Goal: Information Seeking & Learning: Check status

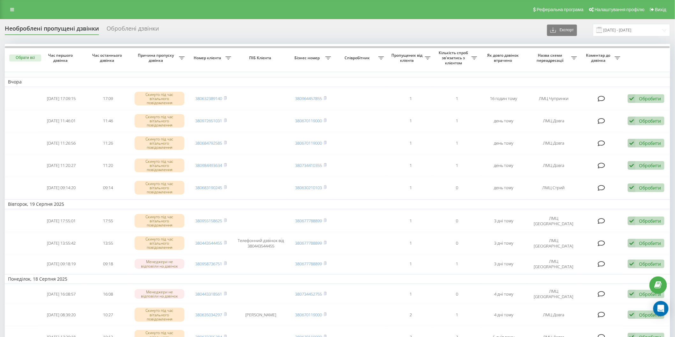
click at [54, 27] on div "Необроблені пропущені дзвінки" at bounding box center [52, 30] width 94 height 10
click at [13, 11] on icon at bounding box center [12, 9] width 4 height 4
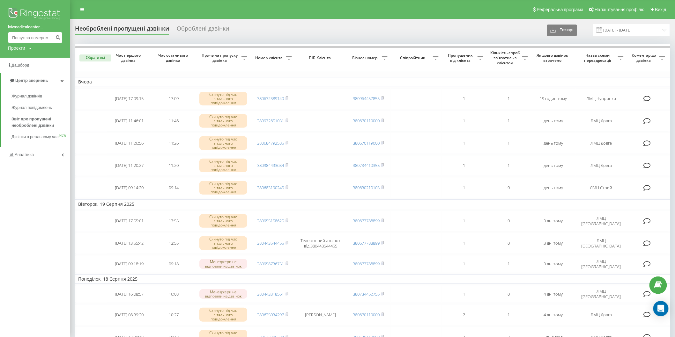
click at [12, 36] on input at bounding box center [35, 37] width 54 height 11
paste input "0967389095"
type input "0967389095"
click at [59, 36] on icon "submit" at bounding box center [57, 37] width 5 height 4
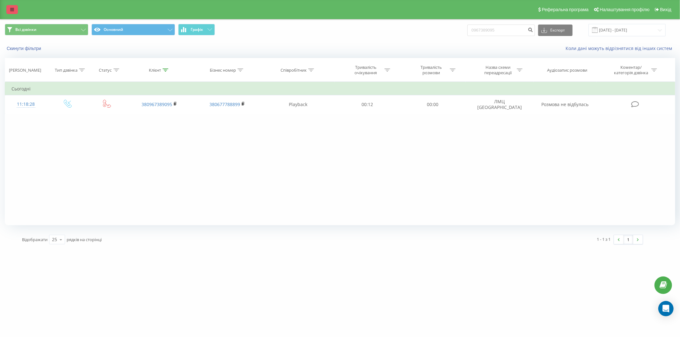
click at [10, 7] on link at bounding box center [11, 9] width 11 height 9
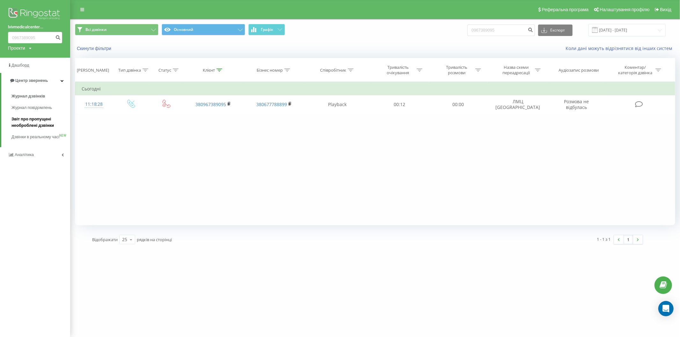
click at [26, 123] on span "Звіт про пропущені необроблені дзвінки" at bounding box center [38, 122] width 55 height 13
